Goal: Navigation & Orientation: Find specific page/section

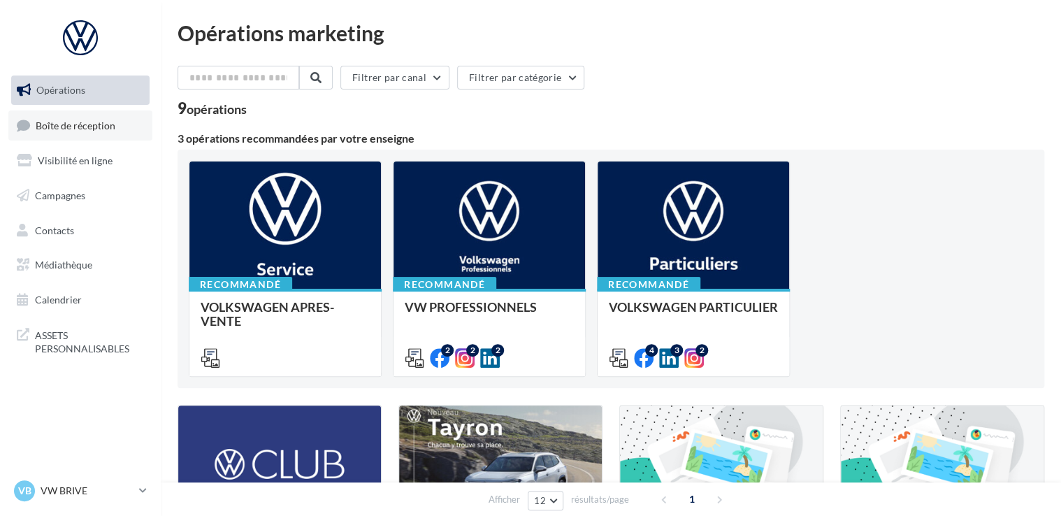
click at [59, 117] on link "Boîte de réception" at bounding box center [80, 125] width 144 height 30
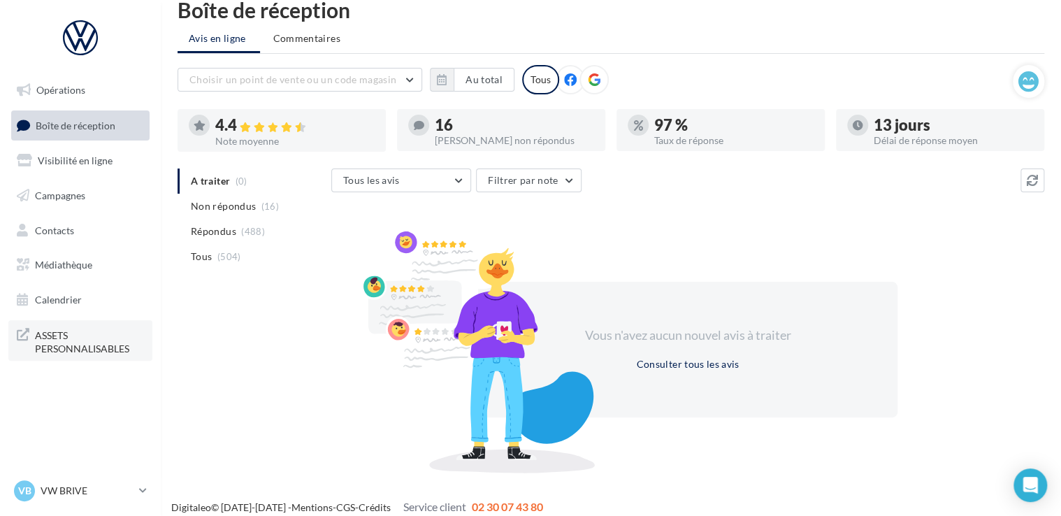
scroll to position [34, 0]
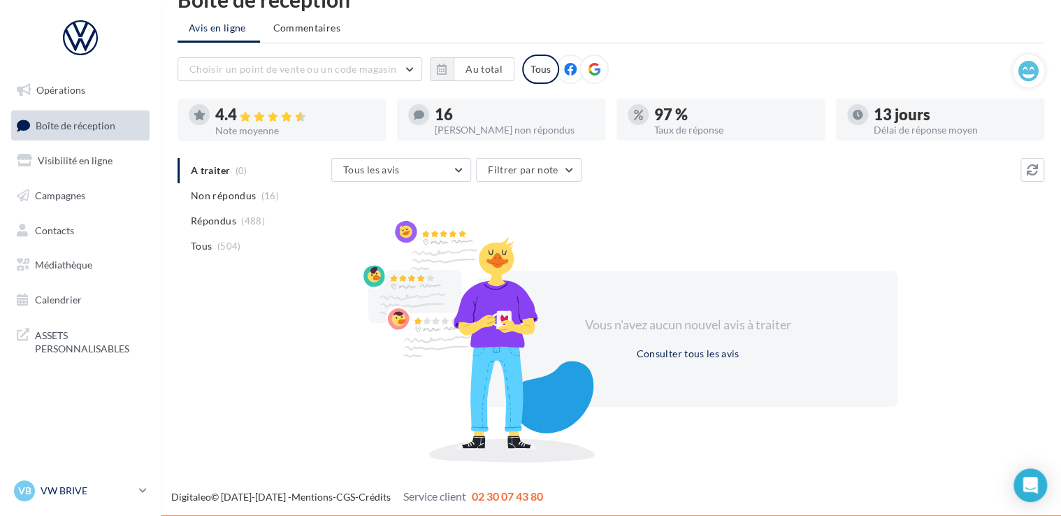
click at [142, 493] on icon at bounding box center [143, 490] width 8 height 12
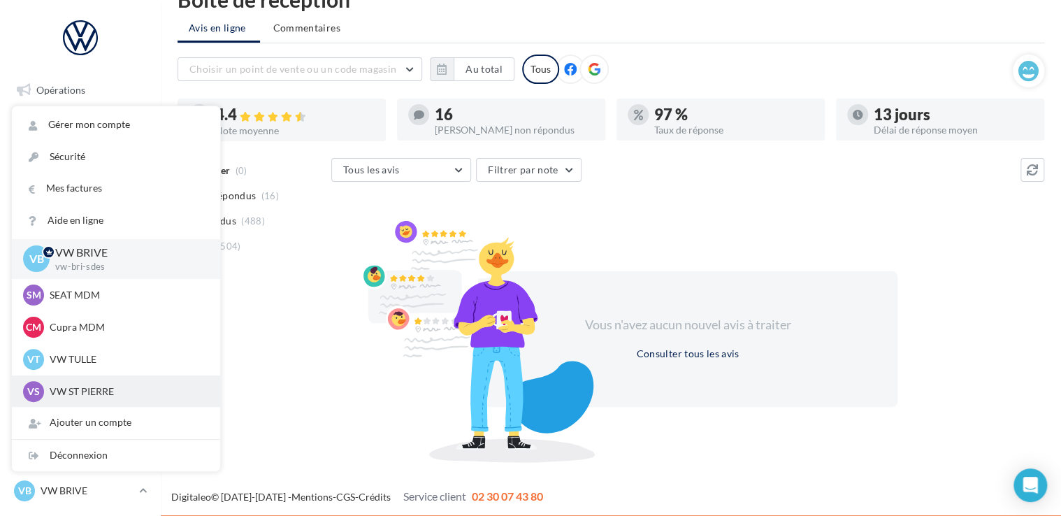
click at [80, 391] on p "VW ST PIERRE" at bounding box center [127, 391] width 154 height 14
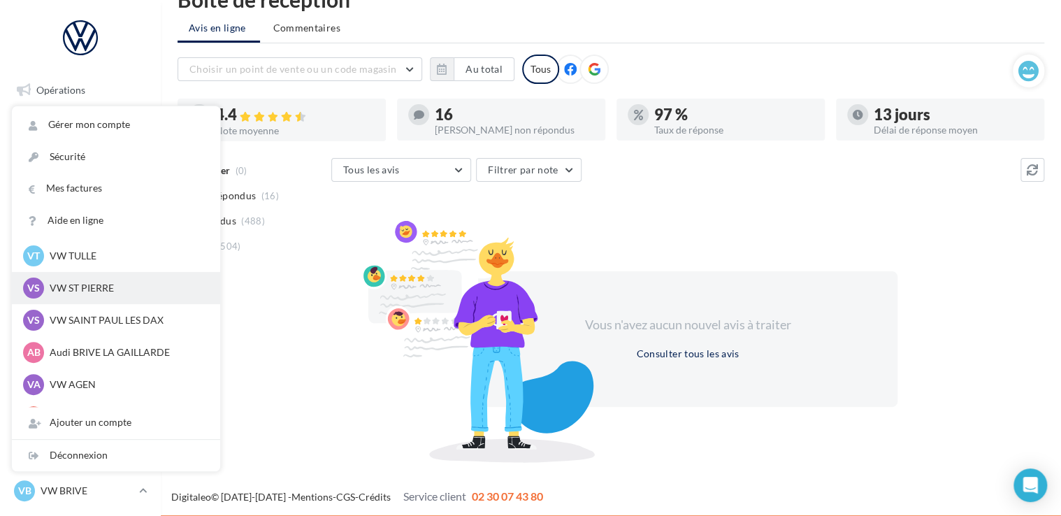
scroll to position [129, 0]
